Goal: Entertainment & Leisure: Consume media (video, audio)

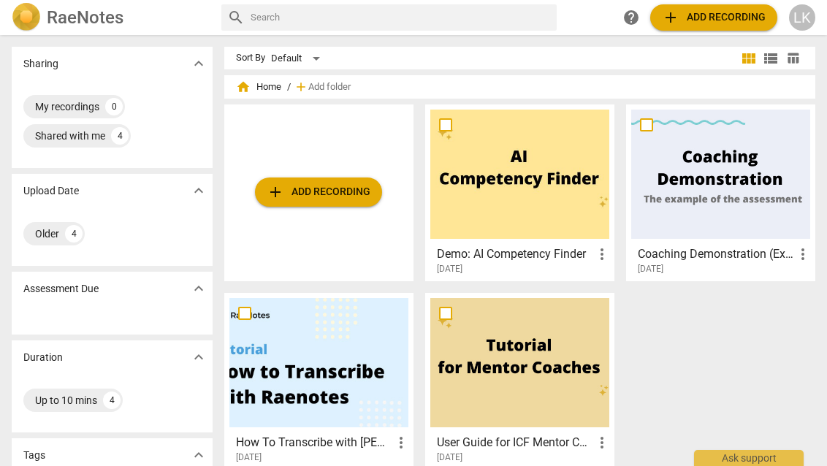
click at [333, 369] on div at bounding box center [318, 362] width 179 height 129
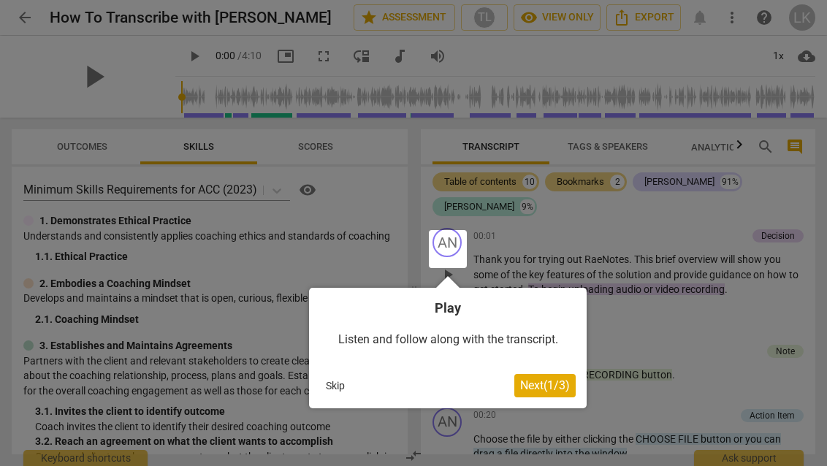
click at [443, 254] on div at bounding box center [448, 249] width 38 height 38
click at [448, 254] on div at bounding box center [448, 249] width 38 height 38
click at [534, 386] on span "Next ( 1 / 3 )" at bounding box center [545, 385] width 50 height 14
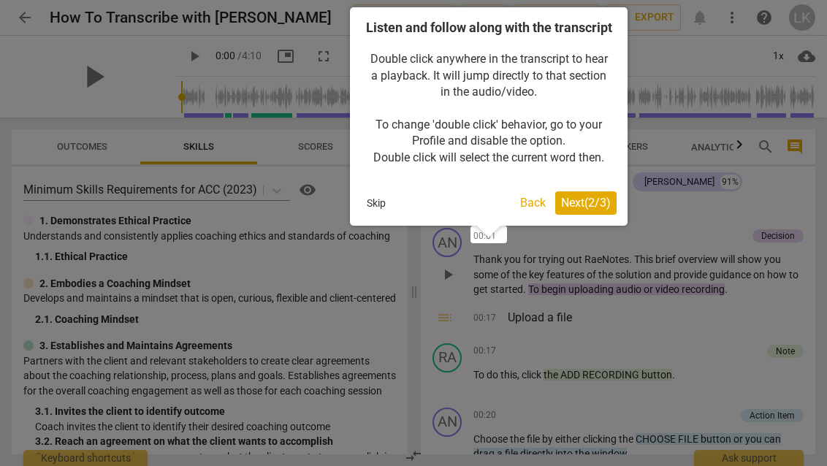
click at [579, 210] on span "Next ( 2 / 3 )" at bounding box center [586, 203] width 50 height 14
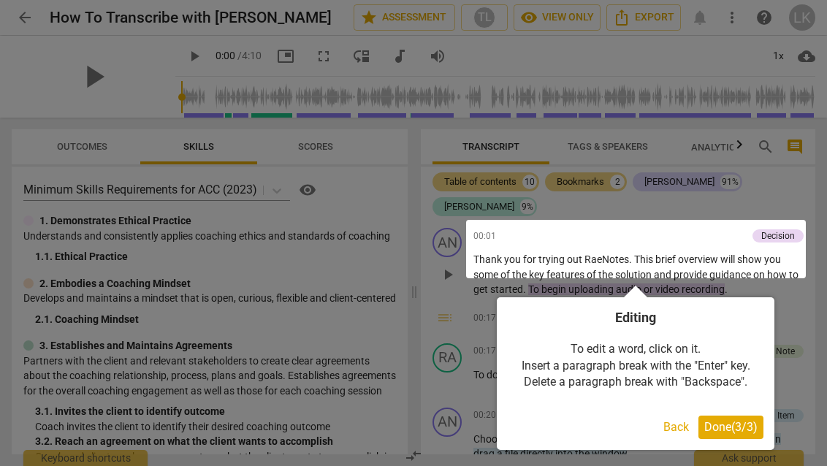
click at [727, 425] on span "Done ( 3 / 3 )" at bounding box center [730, 427] width 53 height 14
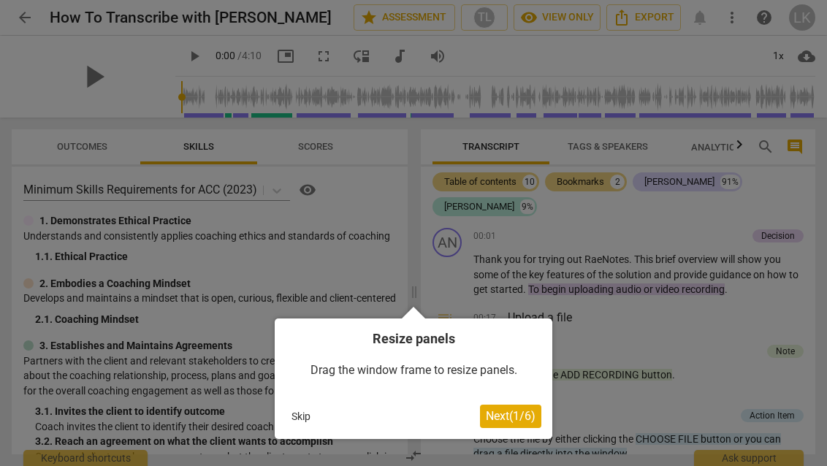
click at [504, 415] on span "Next ( 1 / 6 )" at bounding box center [511, 416] width 50 height 14
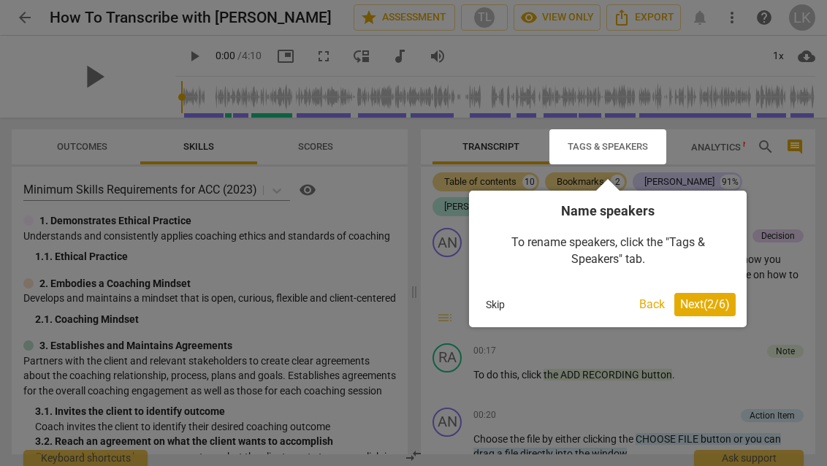
click at [707, 298] on span "Next ( 2 / 6 )" at bounding box center [705, 304] width 50 height 14
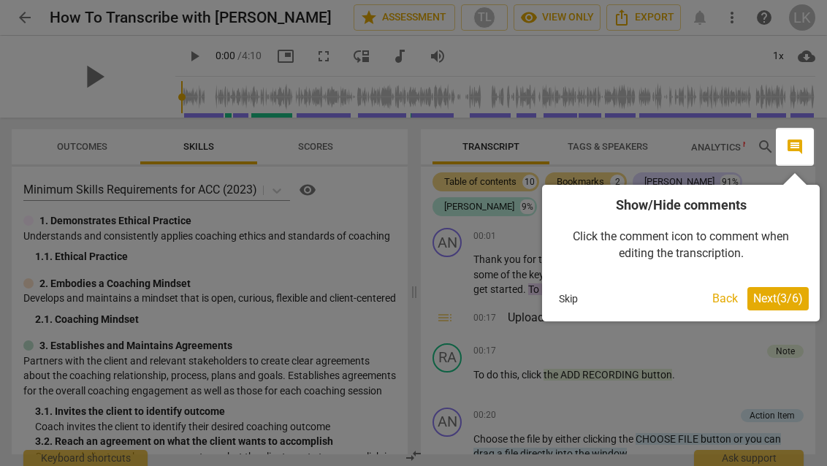
click at [772, 299] on span "Next ( 3 / 6 )" at bounding box center [778, 298] width 50 height 14
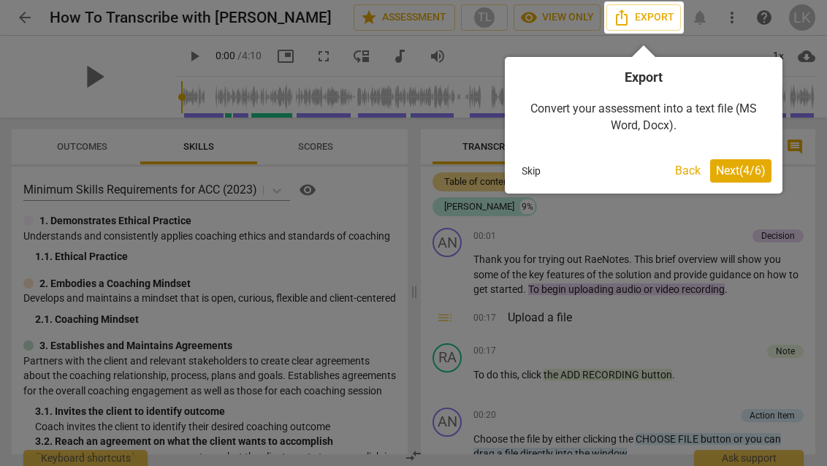
click at [744, 171] on span "Next ( 4 / 6 )" at bounding box center [741, 171] width 50 height 14
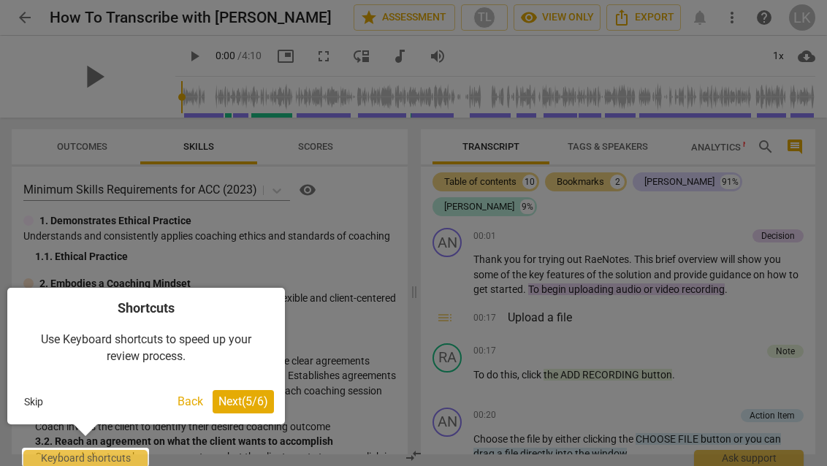
click at [251, 400] on span "Next ( 5 / 6 )" at bounding box center [243, 401] width 50 height 14
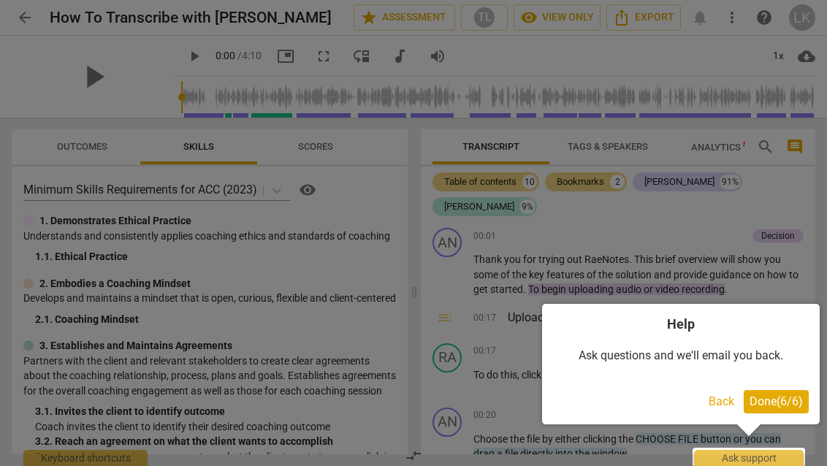
click at [781, 405] on span "Done ( 6 / 6 )" at bounding box center [776, 401] width 53 height 14
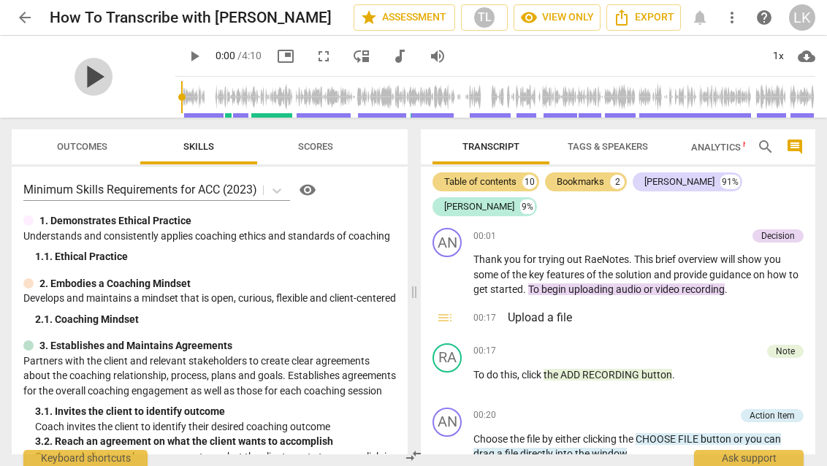
click at [89, 64] on span "play_arrow" at bounding box center [94, 77] width 38 height 38
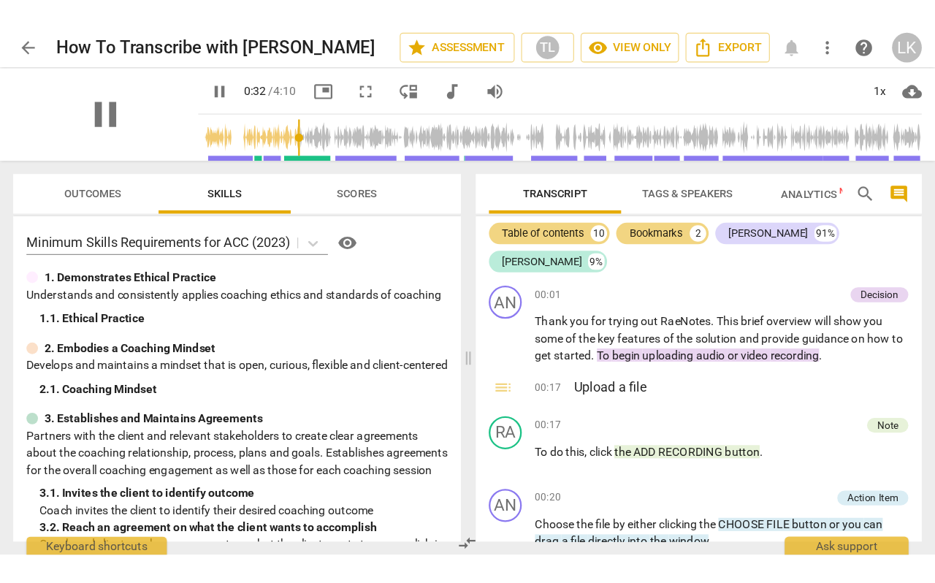
scroll to position [288, 0]
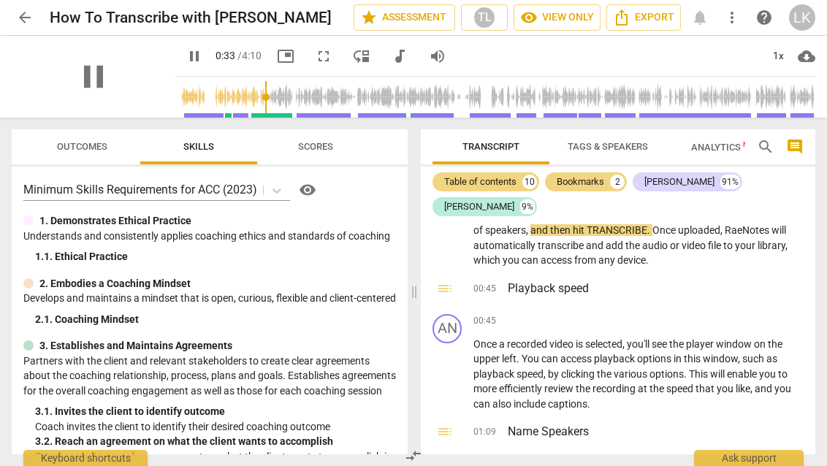
click at [133, 66] on div "pause" at bounding box center [94, 77] width 164 height 82
click at [315, 53] on span "fullscreen" at bounding box center [324, 56] width 18 height 18
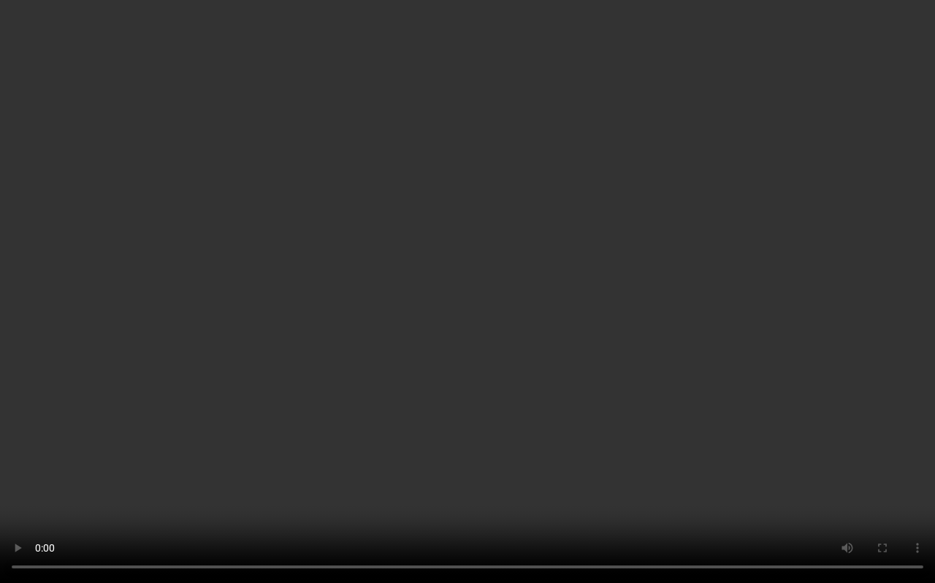
click at [351, 465] on video at bounding box center [467, 291] width 935 height 583
type input "38"
click at [351, 465] on video at bounding box center [467, 291] width 935 height 583
click at [465, 465] on video at bounding box center [467, 291] width 935 height 583
click at [577, 320] on video at bounding box center [467, 291] width 935 height 583
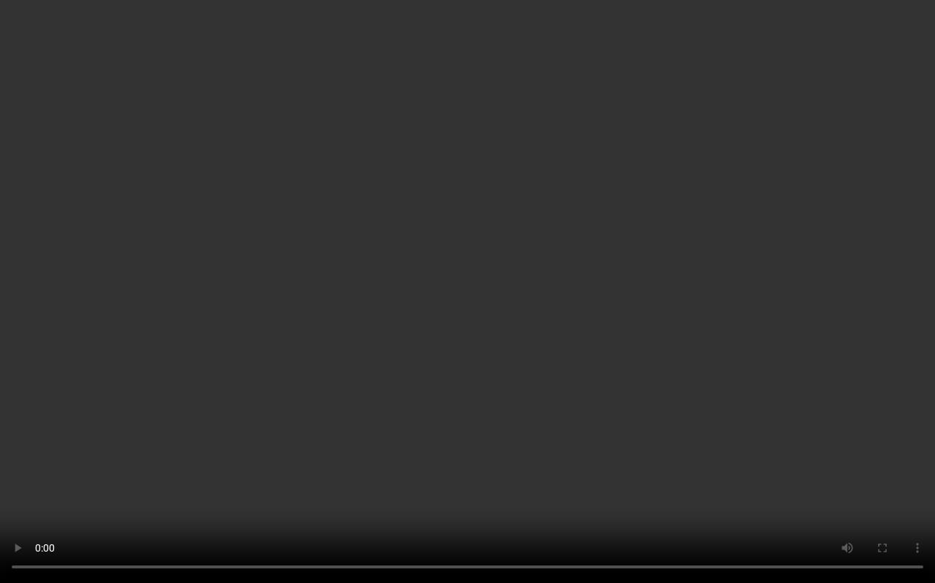
click at [463, 465] on video at bounding box center [467, 291] width 935 height 583
click at [641, 283] on video at bounding box center [467, 291] width 935 height 583
click at [611, 213] on video at bounding box center [467, 291] width 935 height 583
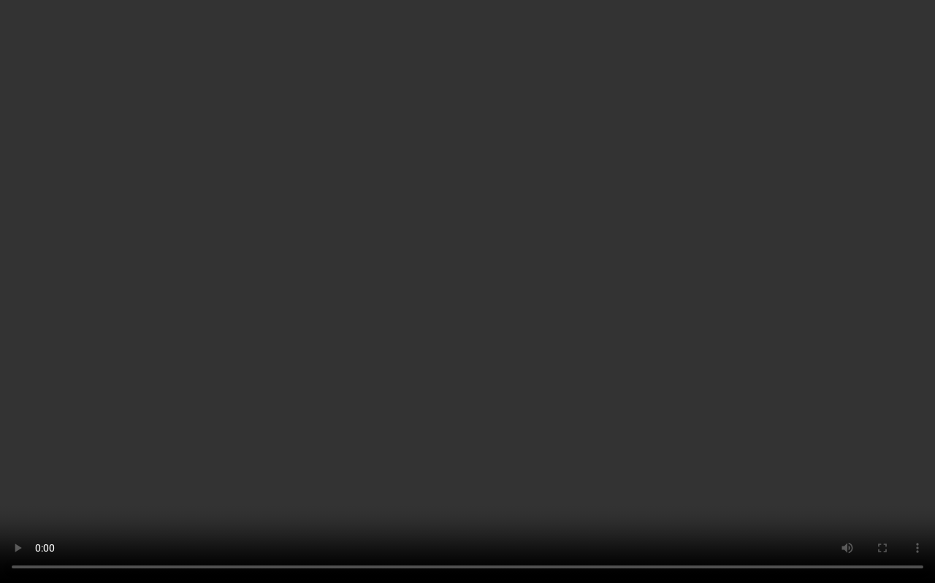
type input "250"
